Goal: Task Accomplishment & Management: Complete application form

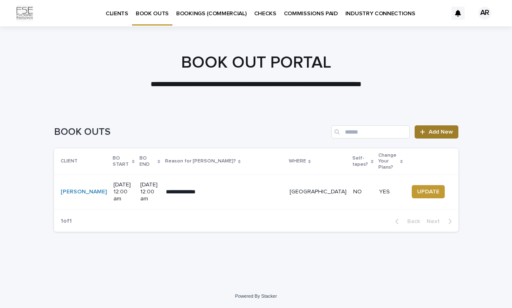
click at [441, 133] on span "Add New" at bounding box center [441, 132] width 24 height 6
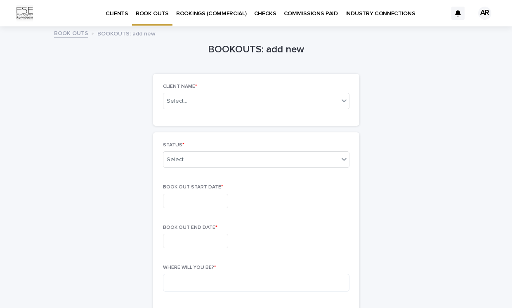
click at [68, 34] on link "BOOK OUTS" at bounding box center [71, 32] width 34 height 9
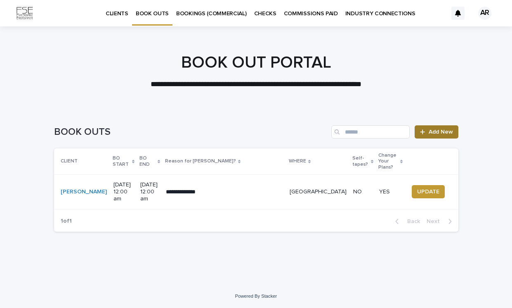
click at [436, 135] on span "Add New" at bounding box center [441, 132] width 24 height 6
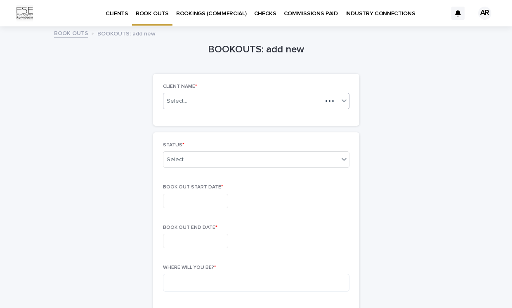
click at [216, 102] on div "Select..." at bounding box center [243, 101] width 159 height 10
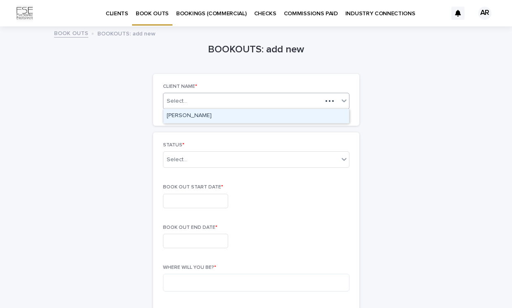
click at [216, 113] on div "[PERSON_NAME]" at bounding box center [257, 116] width 186 height 14
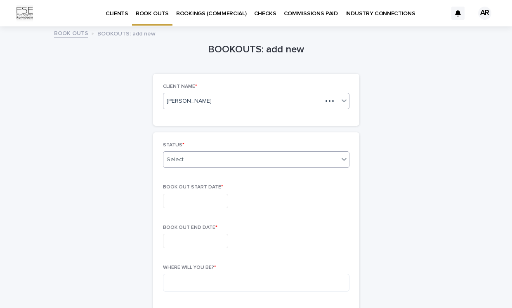
click at [209, 159] on div "Select..." at bounding box center [251, 160] width 175 height 14
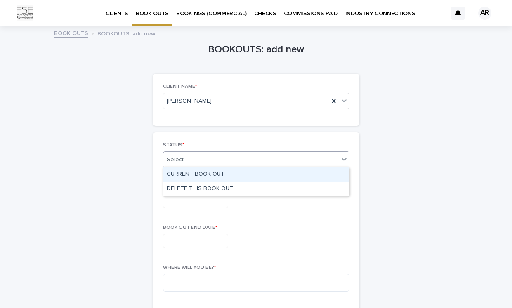
click at [209, 175] on div "CURRENT BOOK OUT" at bounding box center [257, 175] width 186 height 14
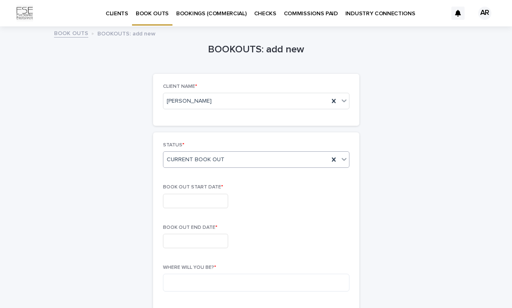
click at [199, 199] on input "text" at bounding box center [195, 201] width 65 height 14
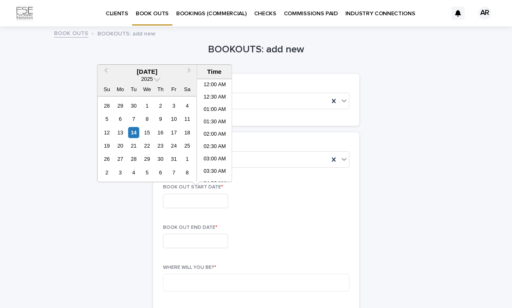
scroll to position [314, 0]
click at [190, 72] on span "Next Month" at bounding box center [190, 71] width 0 height 11
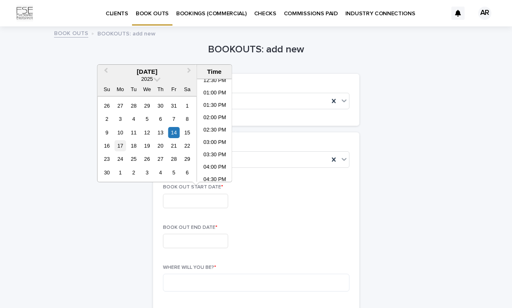
click at [121, 146] on div "17" at bounding box center [120, 145] width 11 height 11
type input "**********"
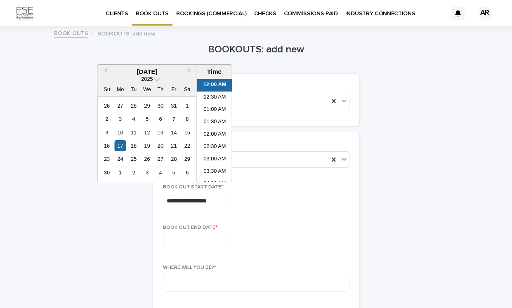
scroll to position [0, 0]
click at [212, 83] on li "12:00 AM" at bounding box center [214, 85] width 35 height 12
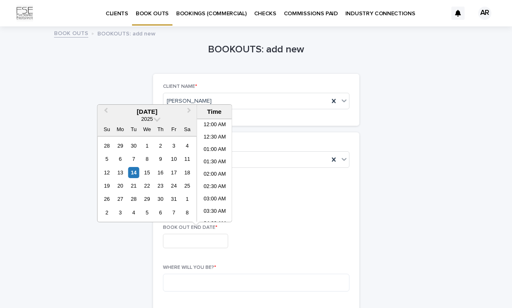
click at [194, 240] on input "text" at bounding box center [195, 241] width 65 height 14
click at [284, 194] on div "**********" at bounding box center [256, 201] width 187 height 14
click at [184, 239] on input "text" at bounding box center [195, 241] width 65 height 14
click at [190, 110] on span "Next Month" at bounding box center [190, 111] width 0 height 11
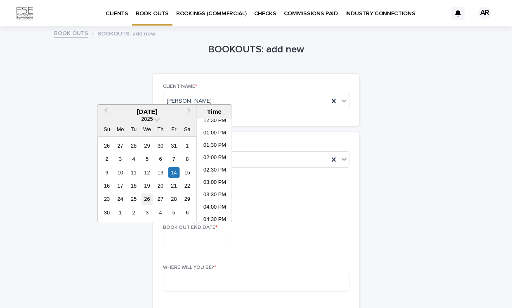
click at [148, 197] on div "26" at bounding box center [147, 199] width 11 height 11
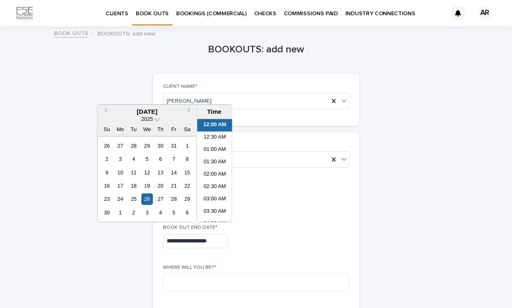
scroll to position [0, 0]
click at [213, 123] on li "12:00 AM" at bounding box center [214, 125] width 35 height 12
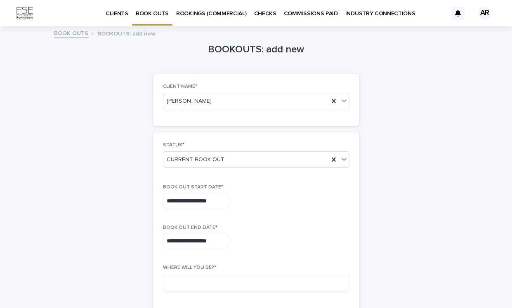
click at [274, 211] on div "**********" at bounding box center [256, 200] width 187 height 30
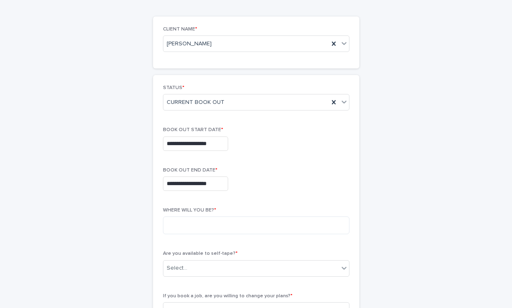
scroll to position [60, 0]
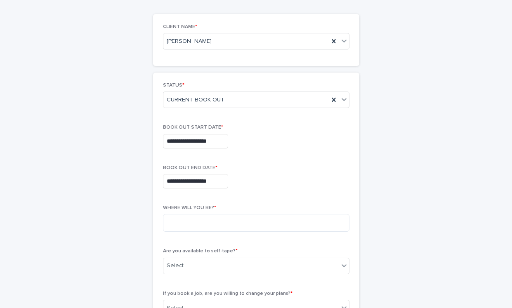
click at [186, 182] on input "**********" at bounding box center [195, 181] width 65 height 14
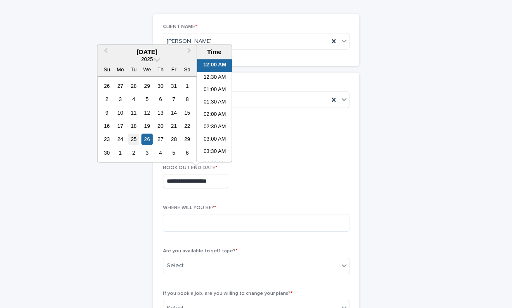
click at [134, 142] on div "25" at bounding box center [133, 139] width 11 height 11
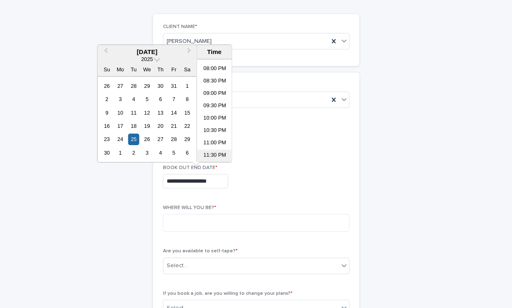
scroll to position [492, 0]
click at [211, 156] on li "11:30 PM" at bounding box center [214, 156] width 35 height 12
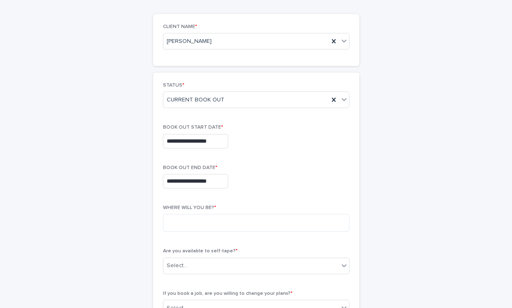
type input "**********"
click at [198, 220] on textarea at bounding box center [256, 223] width 187 height 18
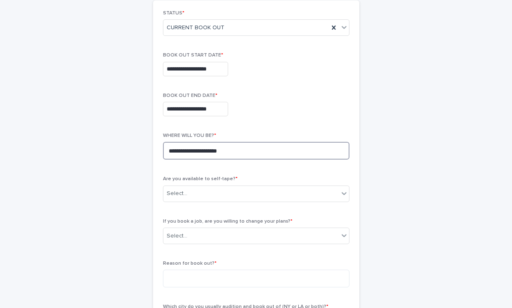
scroll to position [155, 0]
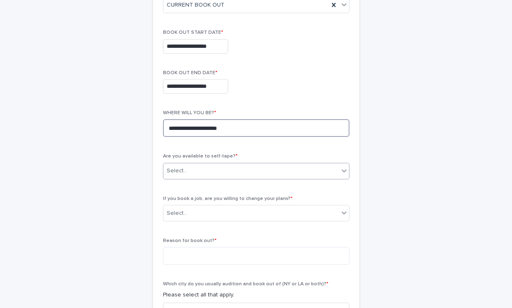
type textarea "**********"
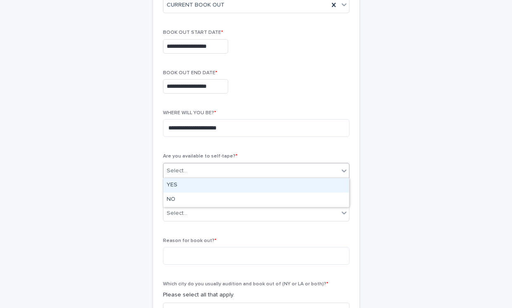
click at [282, 168] on div "Select..." at bounding box center [251, 171] width 175 height 14
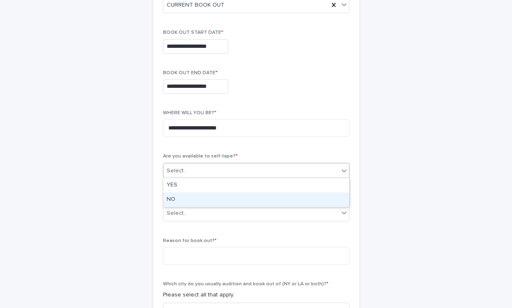
click at [274, 199] on div "NO" at bounding box center [257, 200] width 186 height 14
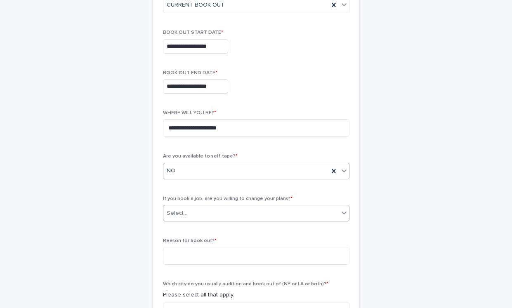
click at [260, 211] on div "Select..." at bounding box center [251, 214] width 175 height 14
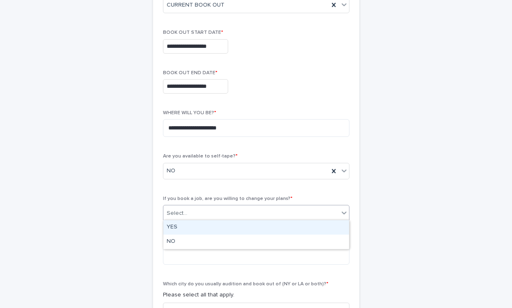
drag, startPoint x: 255, startPoint y: 235, endPoint x: 254, endPoint y: 226, distance: 8.8
click at [254, 226] on div "YES" at bounding box center [257, 227] width 186 height 14
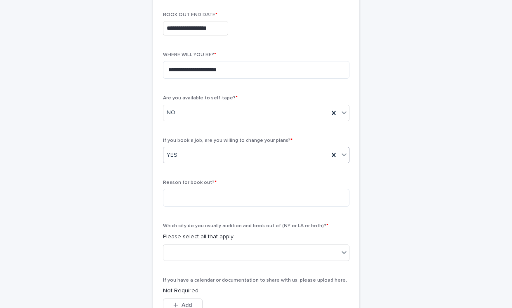
scroll to position [214, 0]
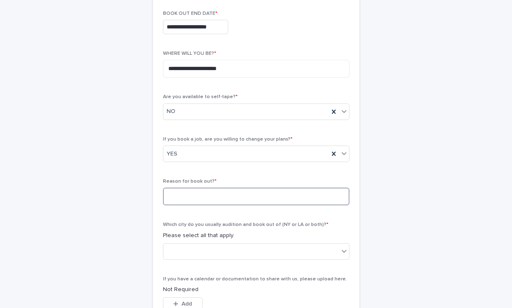
click at [213, 198] on textarea at bounding box center [256, 197] width 187 height 18
type textarea "**********"
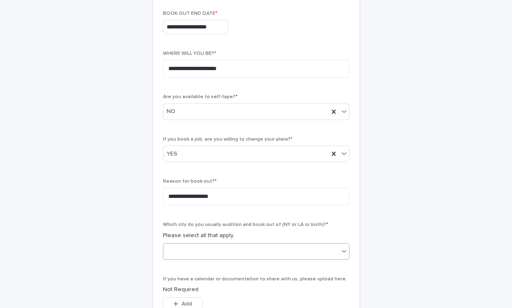
click at [238, 248] on div at bounding box center [251, 252] width 175 height 14
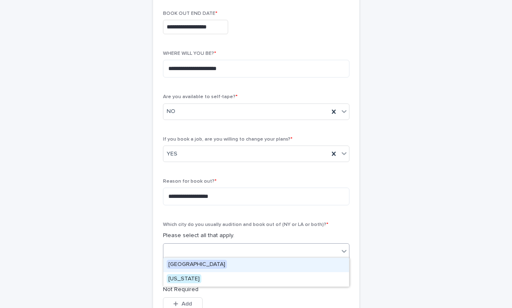
click at [235, 267] on div "[GEOGRAPHIC_DATA]" at bounding box center [257, 265] width 186 height 14
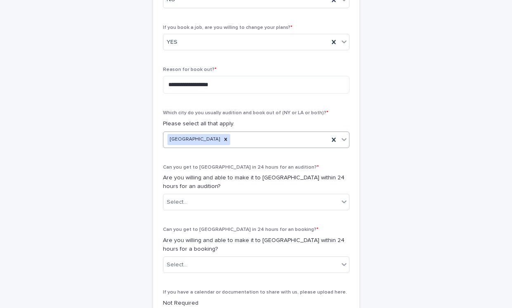
scroll to position [333, 0]
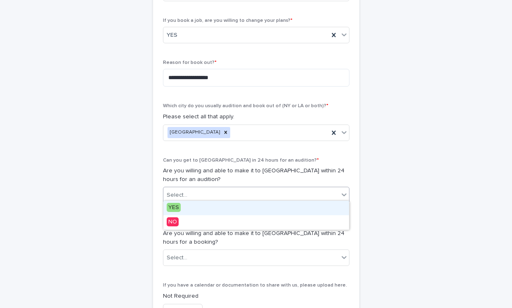
click at [258, 189] on div "Select..." at bounding box center [251, 196] width 175 height 14
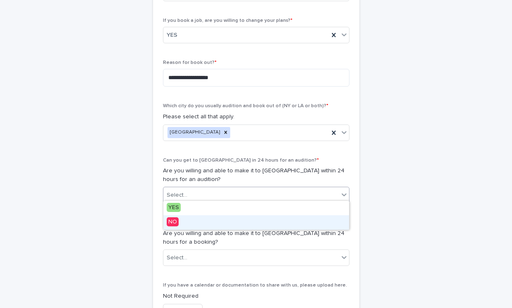
click at [251, 221] on div "NO" at bounding box center [257, 223] width 186 height 14
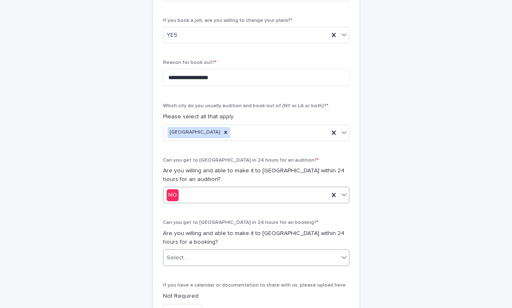
click at [225, 256] on div "Select..." at bounding box center [251, 258] width 175 height 14
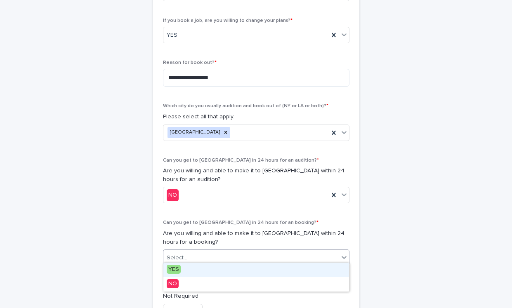
click at [221, 269] on div "YES" at bounding box center [257, 270] width 186 height 14
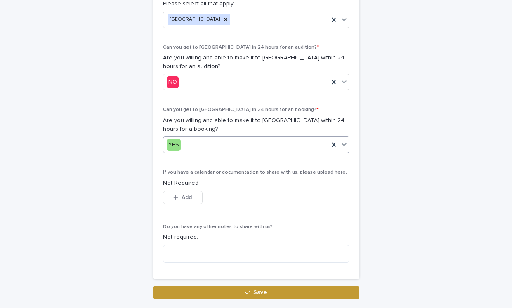
scroll to position [451, 0]
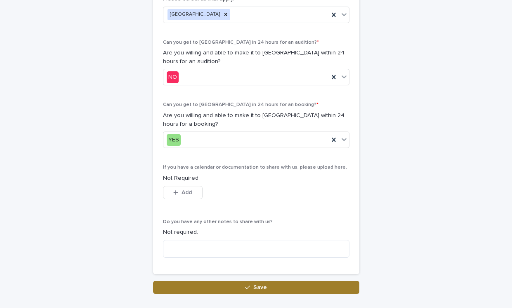
click at [260, 285] on span "Save" at bounding box center [261, 288] width 14 height 6
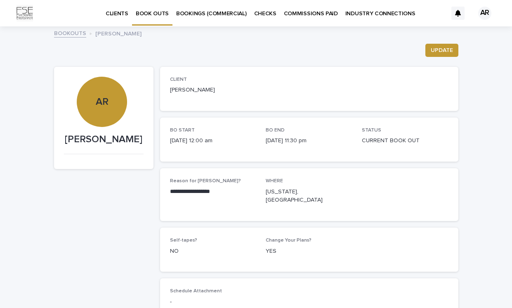
click at [68, 36] on link "BOOKOUTS" at bounding box center [70, 32] width 32 height 9
